Goal: Information Seeking & Learning: Learn about a topic

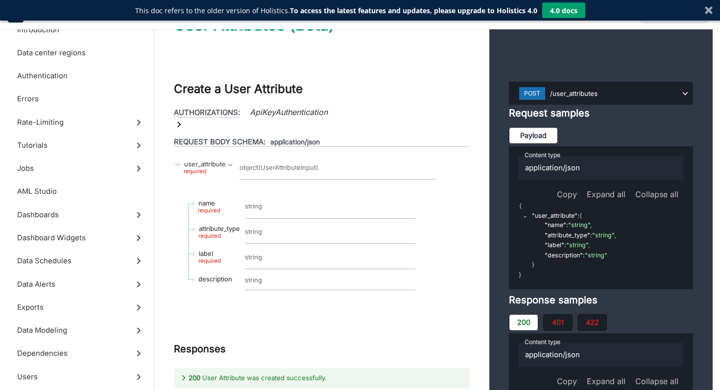
scroll to position [226, 0]
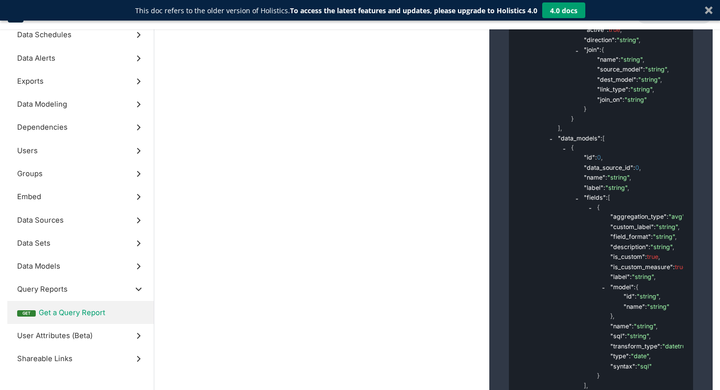
scroll to position [39253, 0]
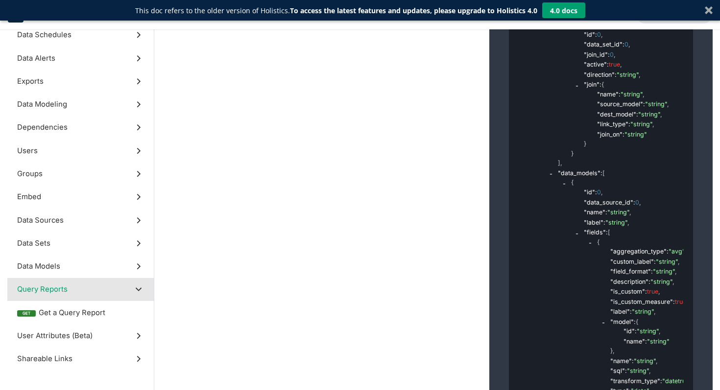
scroll to position [37777, 0]
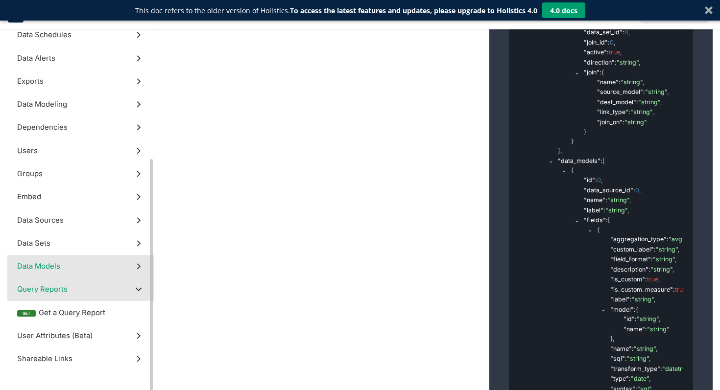
click at [121, 257] on label "Data Models" at bounding box center [80, 266] width 146 height 23
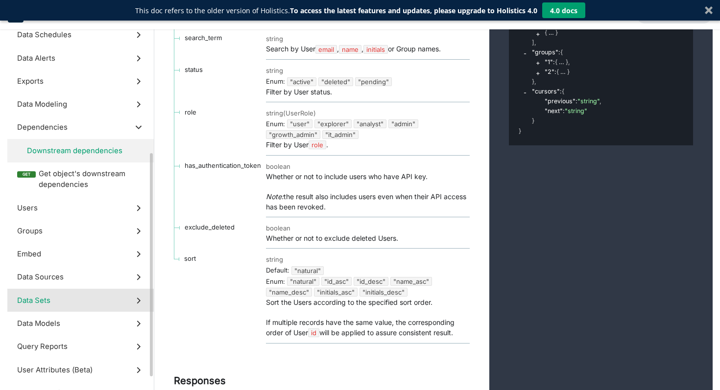
scroll to position [260, 0]
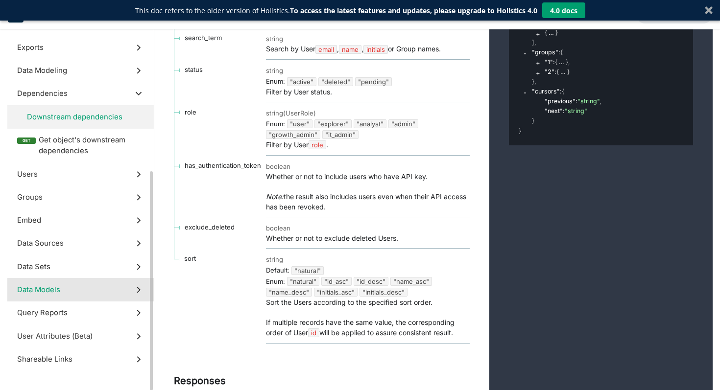
click at [96, 287] on label "Data Models" at bounding box center [80, 289] width 146 height 23
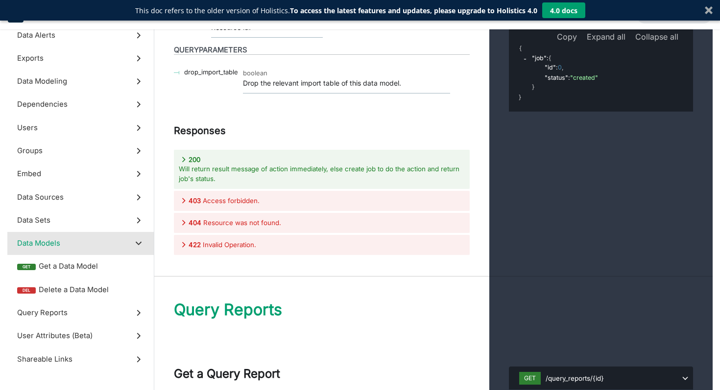
scroll to position [36962, 0]
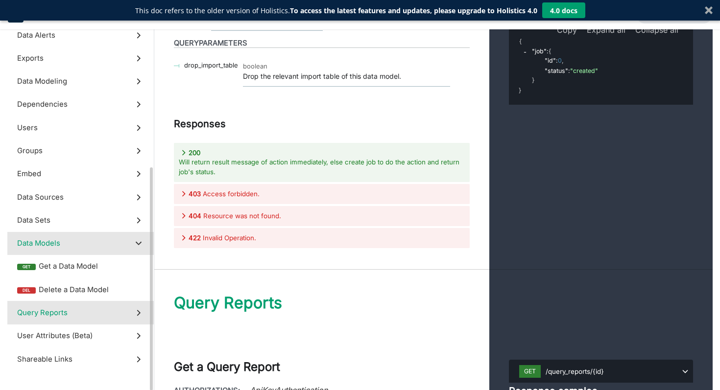
click at [90, 308] on label "Query Reports" at bounding box center [80, 312] width 146 height 23
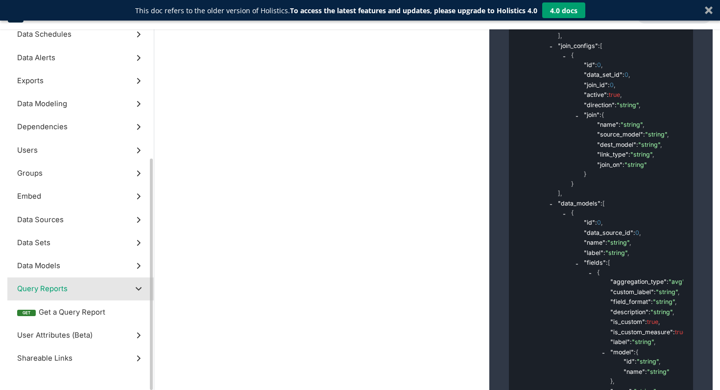
scroll to position [226, 0]
click at [104, 230] on label "Data Sources" at bounding box center [80, 220] width 146 height 23
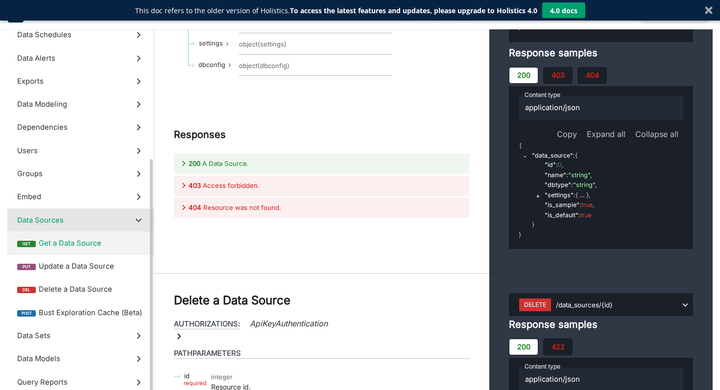
click at [101, 238] on span "Get a Data Source" at bounding box center [91, 243] width 105 height 11
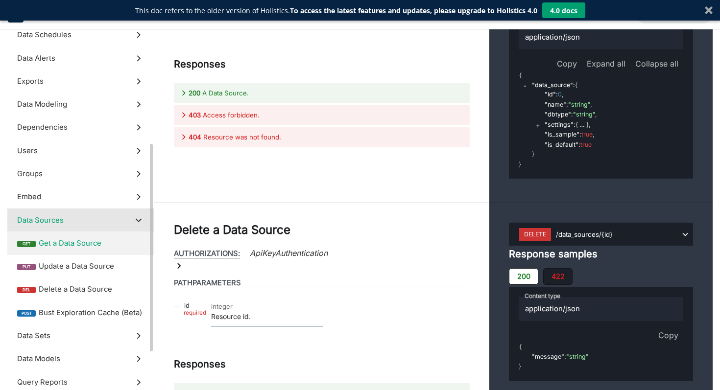
click at [101, 223] on label "Data Sources" at bounding box center [80, 220] width 146 height 23
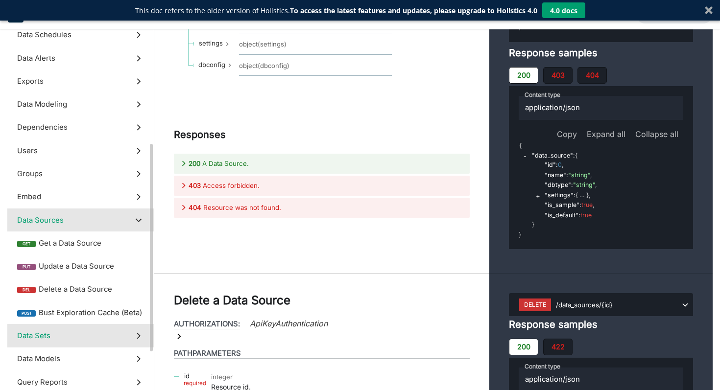
click at [70, 339] on label "Data Sets" at bounding box center [80, 335] width 146 height 23
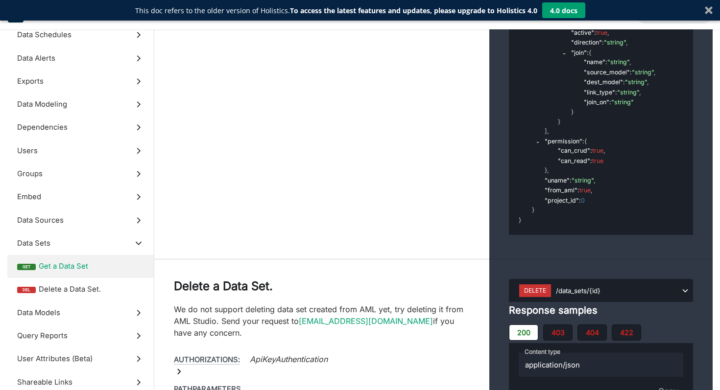
scroll to position [34989, 0]
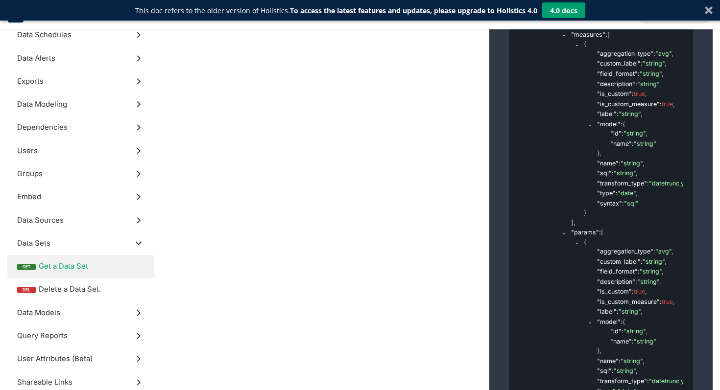
copy span "data_models"
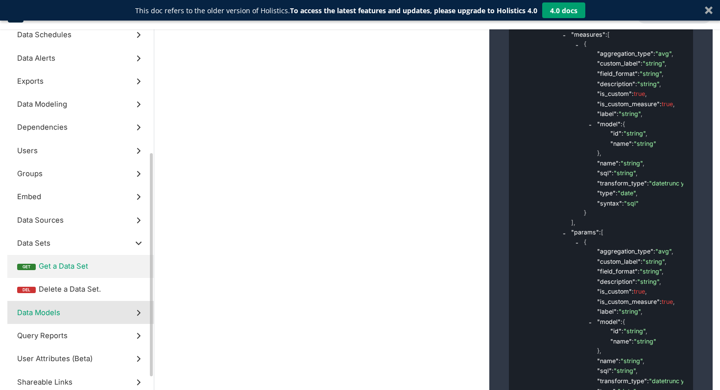
click at [79, 313] on label "Data Models" at bounding box center [80, 312] width 146 height 23
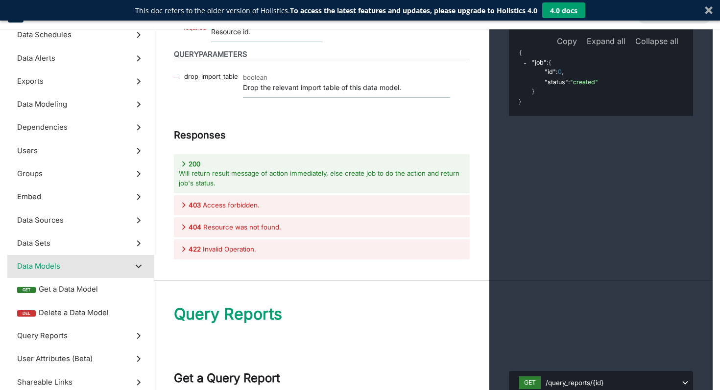
scroll to position [36951, 0]
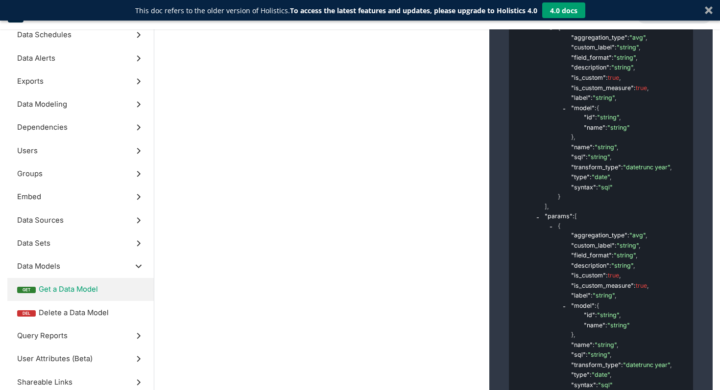
scroll to position [37057, 0]
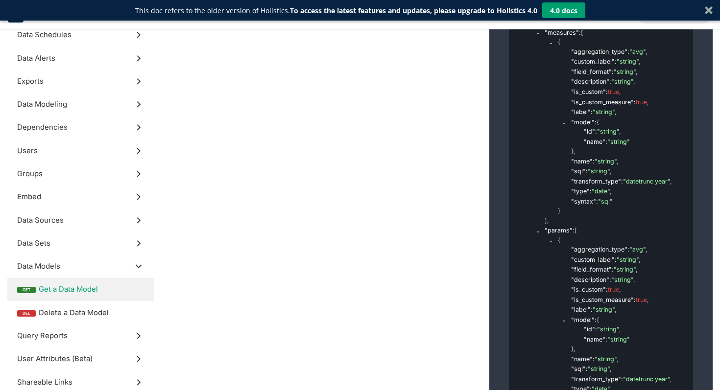
scroll to position [37063, 0]
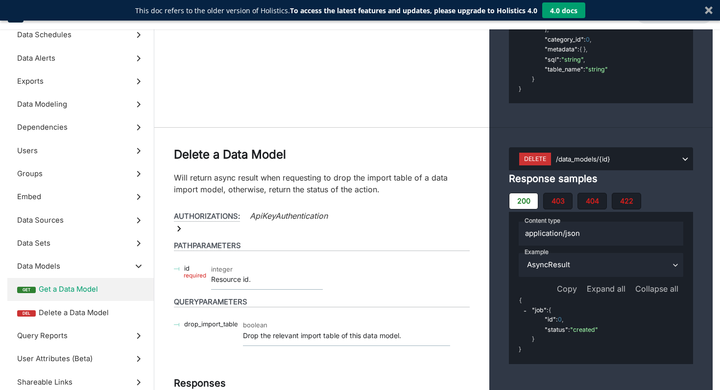
scroll to position [37532, 0]
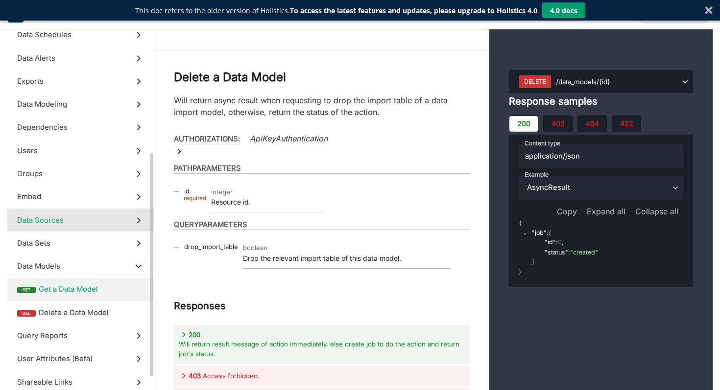
click at [118, 228] on label "Data Sources" at bounding box center [80, 220] width 146 height 23
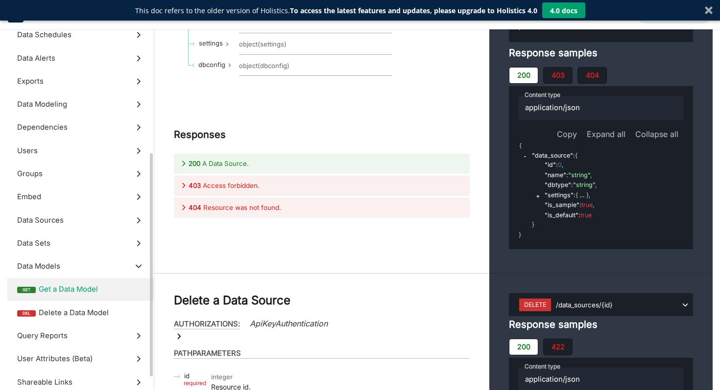
click at [0, 0] on label "get Get a Data Source" at bounding box center [0, 0] width 0 height 0
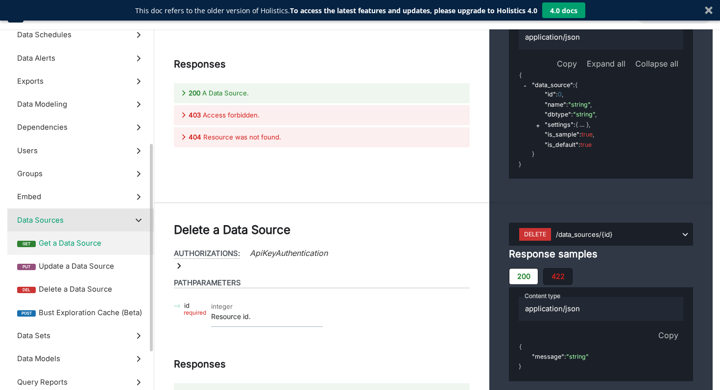
click at [116, 217] on label "Data Sources" at bounding box center [80, 220] width 146 height 23
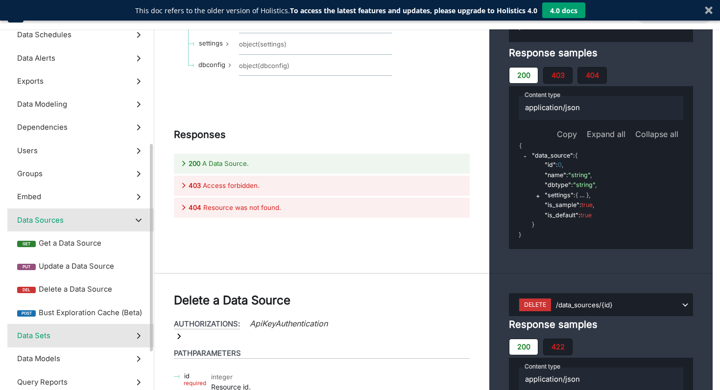
click at [81, 332] on label "Data Sets" at bounding box center [80, 335] width 146 height 23
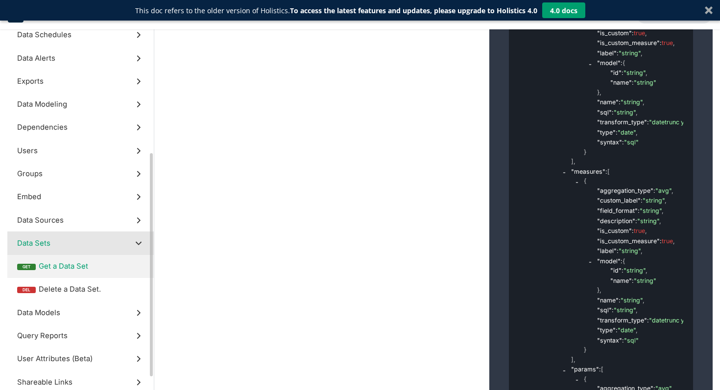
click at [105, 269] on span "Get a Data Set" at bounding box center [91, 266] width 105 height 11
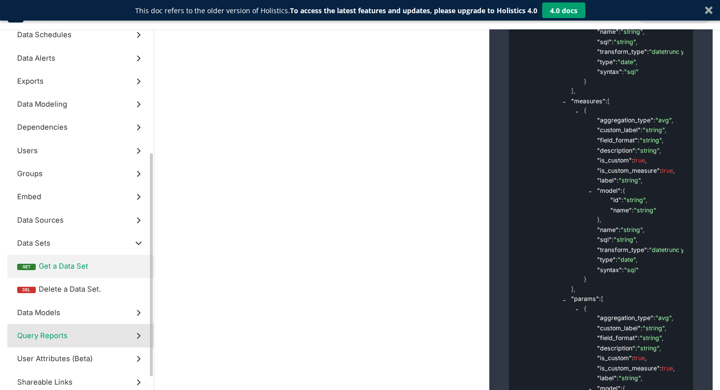
click at [80, 336] on label "Query Reports" at bounding box center [80, 335] width 146 height 23
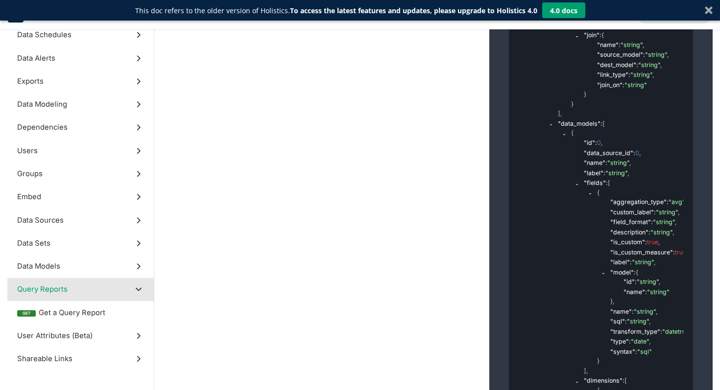
scroll to position [38577, 0]
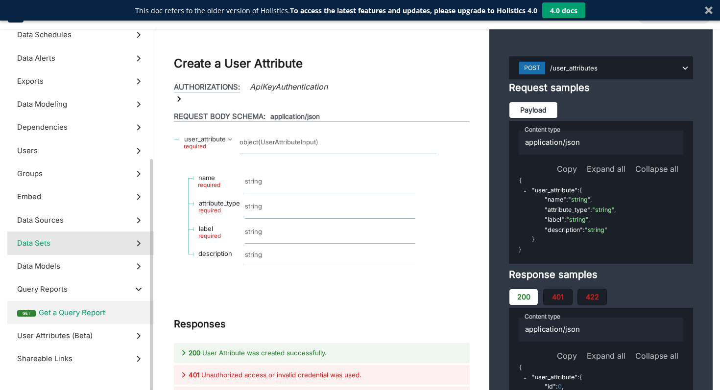
click at [80, 244] on label "Data Sets" at bounding box center [80, 243] width 146 height 23
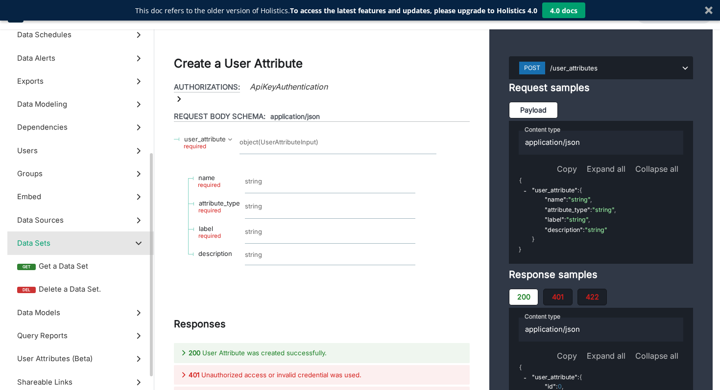
scroll to position [34852, 0]
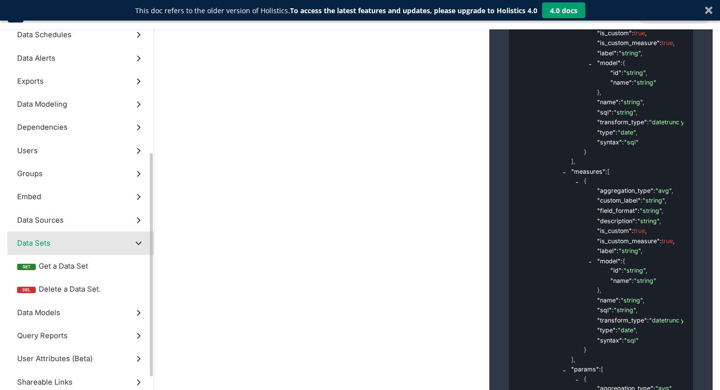
click at [87, 305] on label "Data Models" at bounding box center [80, 312] width 146 height 23
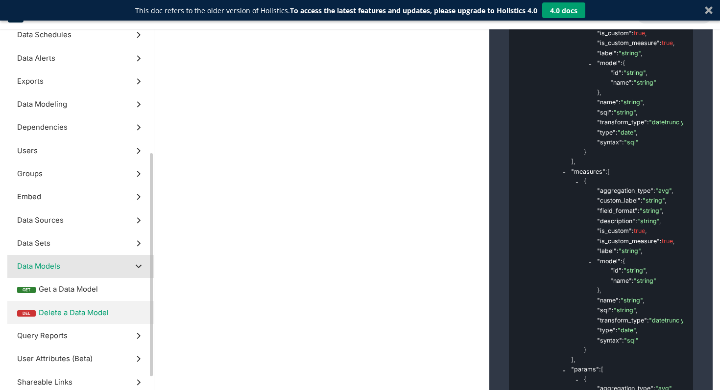
scroll to position [36932, 0]
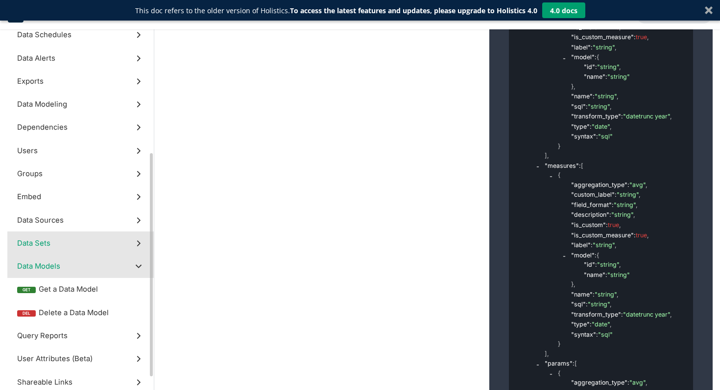
click at [97, 249] on label "Data Sets" at bounding box center [80, 243] width 146 height 23
